Goal: Task Accomplishment & Management: Manage account settings

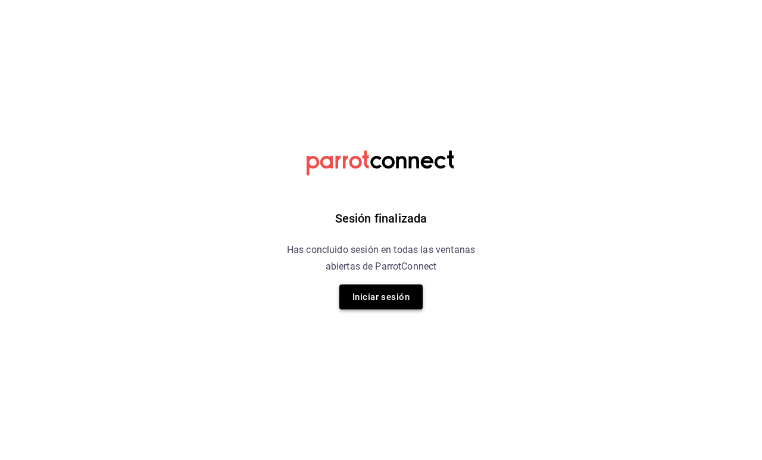
click at [387, 286] on button "Iniciar sesión" at bounding box center [380, 297] width 83 height 25
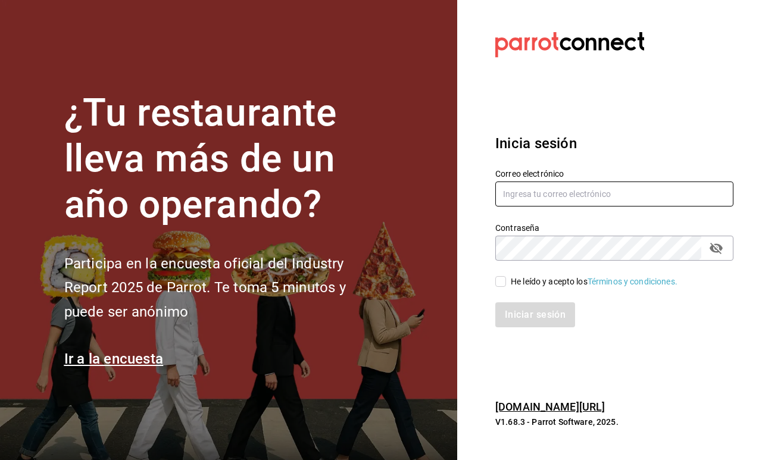
type input "fikagrantostador@gmail.com"
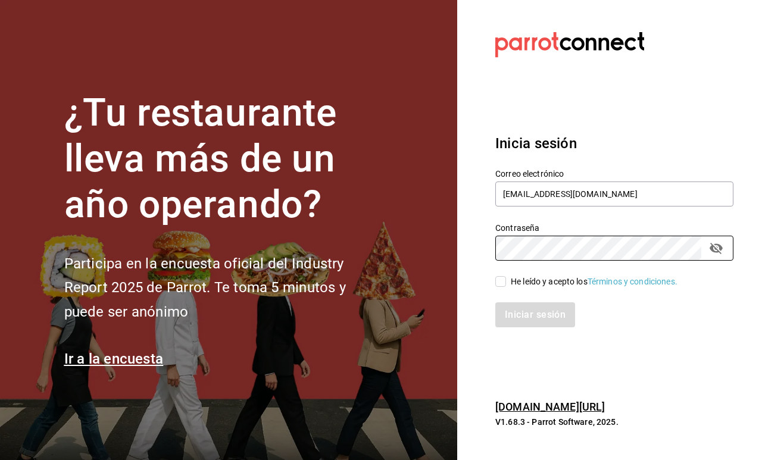
click at [509, 282] on span "He leído y acepto los Términos y condiciones." at bounding box center [592, 282] width 172 height 13
click at [506, 282] on input "He leído y acepto los Términos y condiciones." at bounding box center [501, 281] width 11 height 11
checkbox input "true"
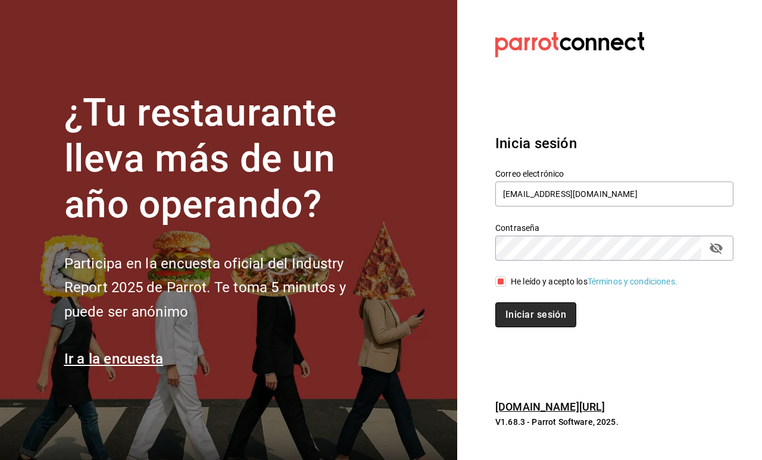
click at [518, 310] on button "Iniciar sesión" at bounding box center [536, 315] width 81 height 25
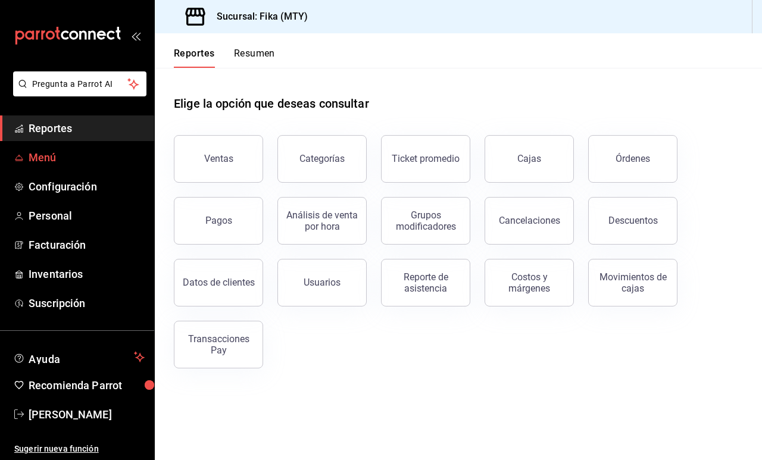
click at [58, 167] on link "Menú" at bounding box center [77, 158] width 154 height 26
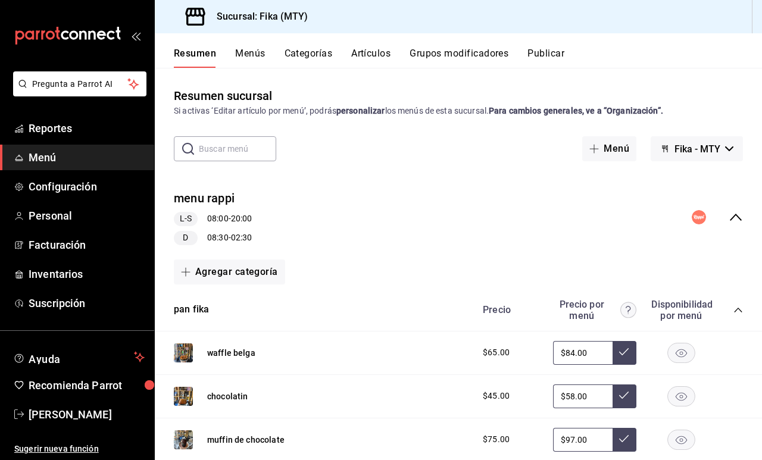
click at [432, 51] on button "Grupos modificadores" at bounding box center [459, 58] width 99 height 20
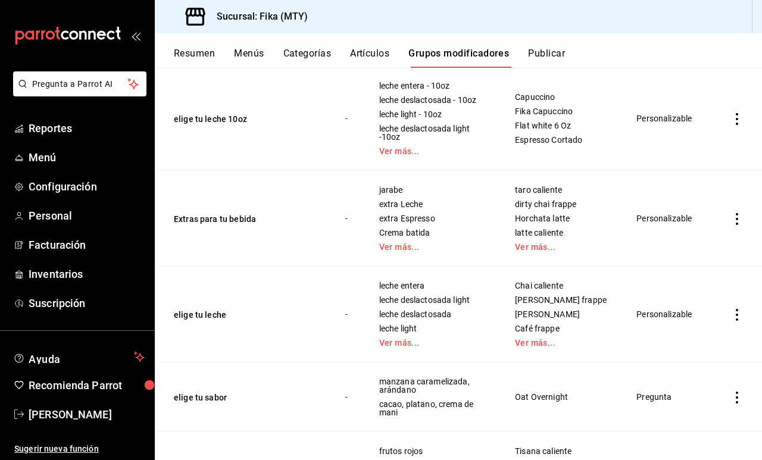
scroll to position [248, 0]
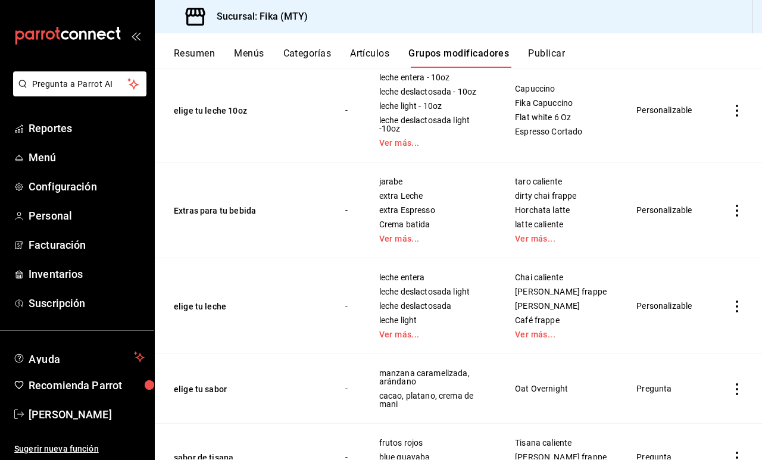
click at [737, 216] on icon "actions" at bounding box center [737, 211] width 2 height 12
click at [716, 235] on span "Editar" at bounding box center [701, 238] width 31 height 13
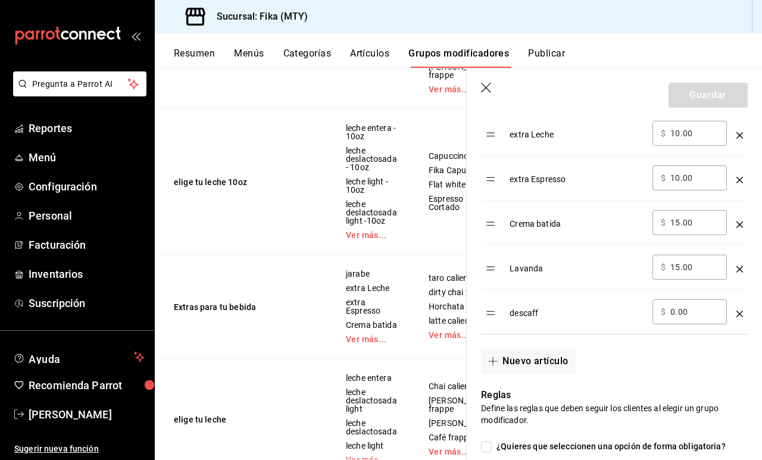
scroll to position [468, 0]
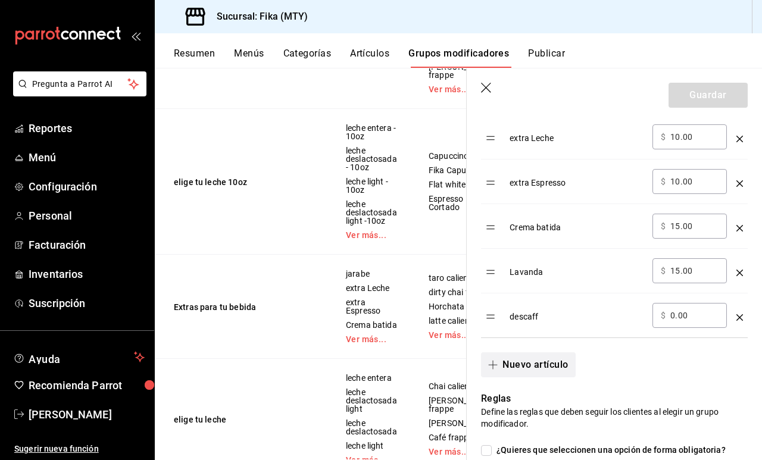
click at [535, 364] on button "Nuevo artículo" at bounding box center [528, 365] width 94 height 25
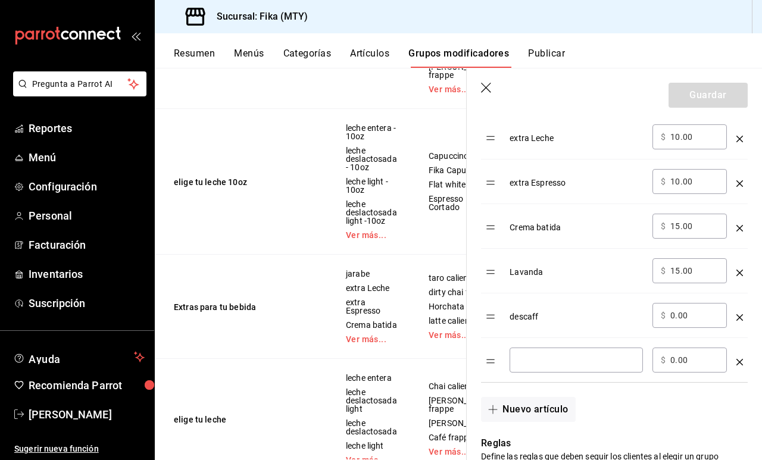
click at [534, 359] on input "optionsTable" at bounding box center [576, 360] width 117 height 12
type input "cambio a ceremonial"
click at [674, 359] on input "0.00" at bounding box center [695, 360] width 48 height 12
type input "15.00"
click at [709, 102] on button "Guardar" at bounding box center [708, 95] width 79 height 25
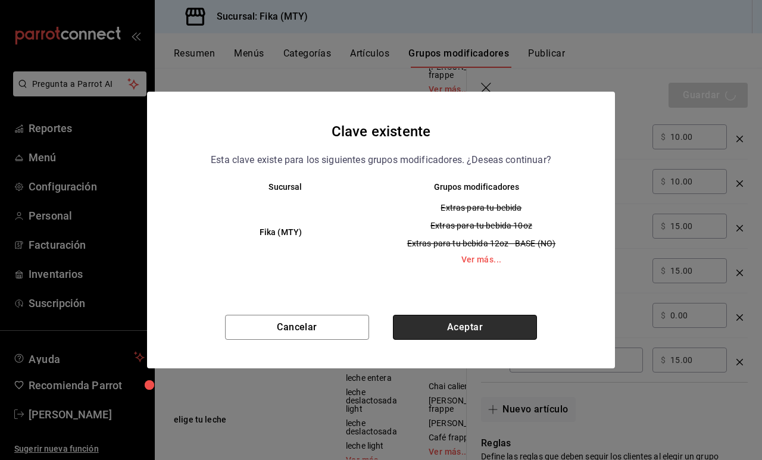
click at [515, 324] on button "Aceptar" at bounding box center [465, 327] width 144 height 25
